Goal: Check status: Check status

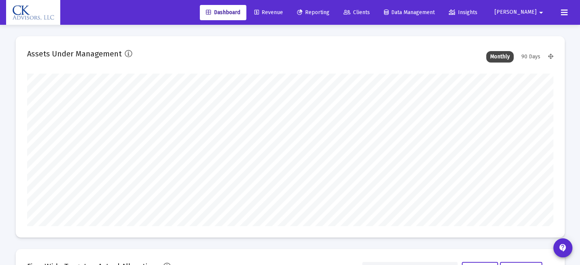
scroll to position [153, 527]
type input "[DATE]"
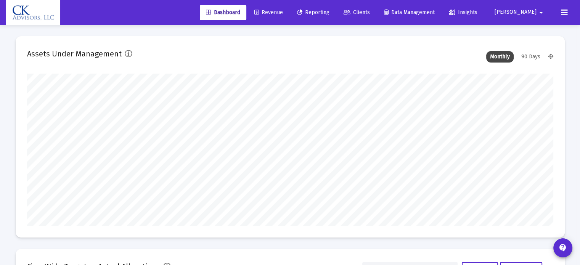
click at [330, 12] on span "Reporting" at bounding box center [313, 12] width 32 height 6
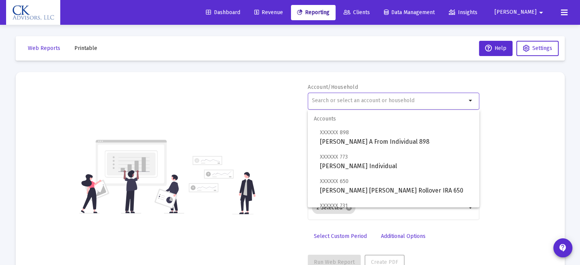
click at [337, 102] on input "text" at bounding box center [389, 101] width 155 height 6
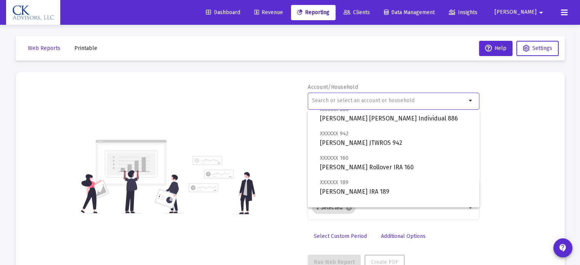
scroll to position [420, 0]
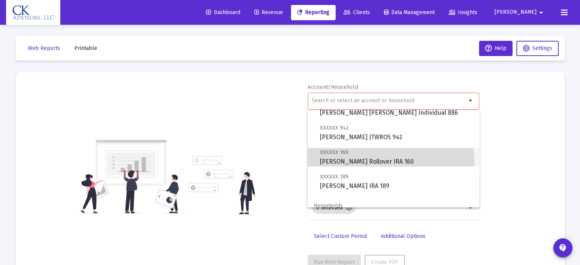
click at [375, 161] on span "XXXXXX 160 [PERSON_NAME] Rollover IRA 160" at bounding box center [396, 157] width 153 height 19
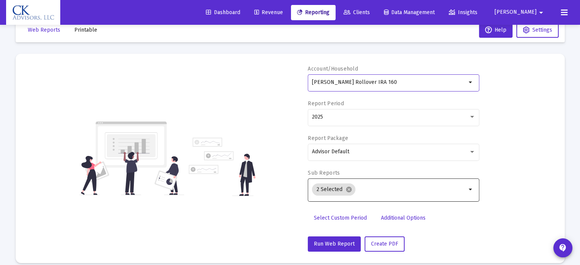
scroll to position [27, 0]
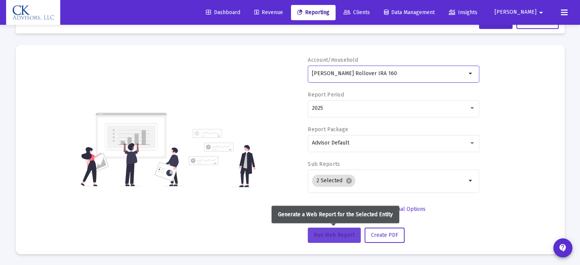
click at [333, 235] on span "Run Web Report" at bounding box center [334, 235] width 41 height 6
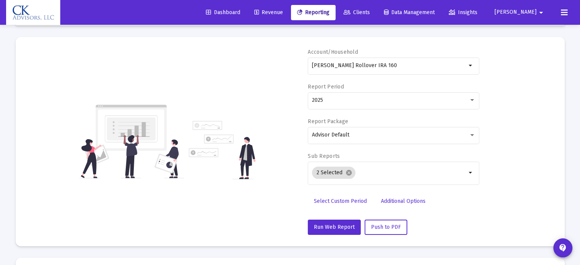
scroll to position [0, 0]
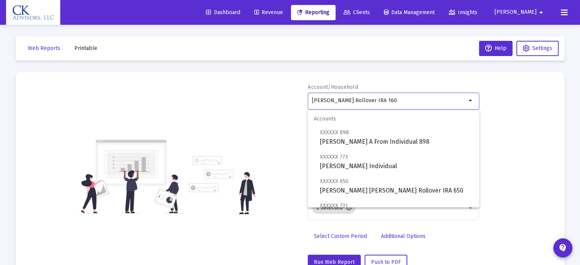
drag, startPoint x: 417, startPoint y: 102, endPoint x: 260, endPoint y: 113, distance: 156.9
click at [255, 115] on div "Account/Household [PERSON_NAME] Rollover IRA 160 arrow_drop_down Report Period …" at bounding box center [290, 177] width 527 height 187
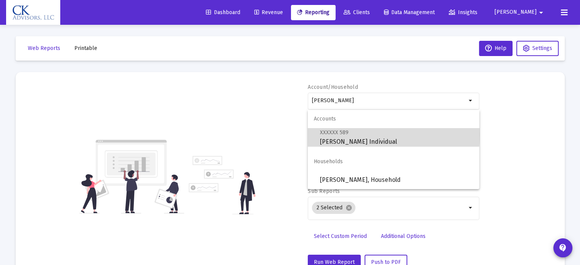
click at [345, 135] on span "XXXXXX 589" at bounding box center [334, 132] width 29 height 6
type input "[PERSON_NAME] Individual"
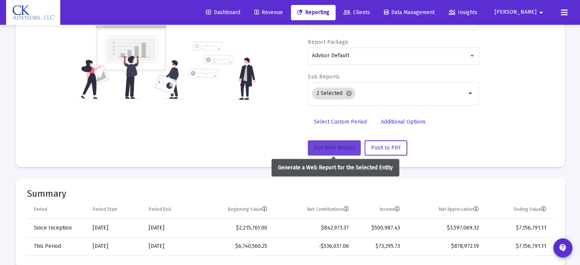
click at [332, 147] on span "Run Web Report" at bounding box center [334, 148] width 41 height 6
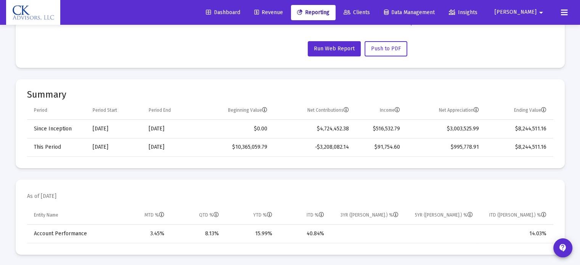
scroll to position [214, 0]
